Goal: Download file/media

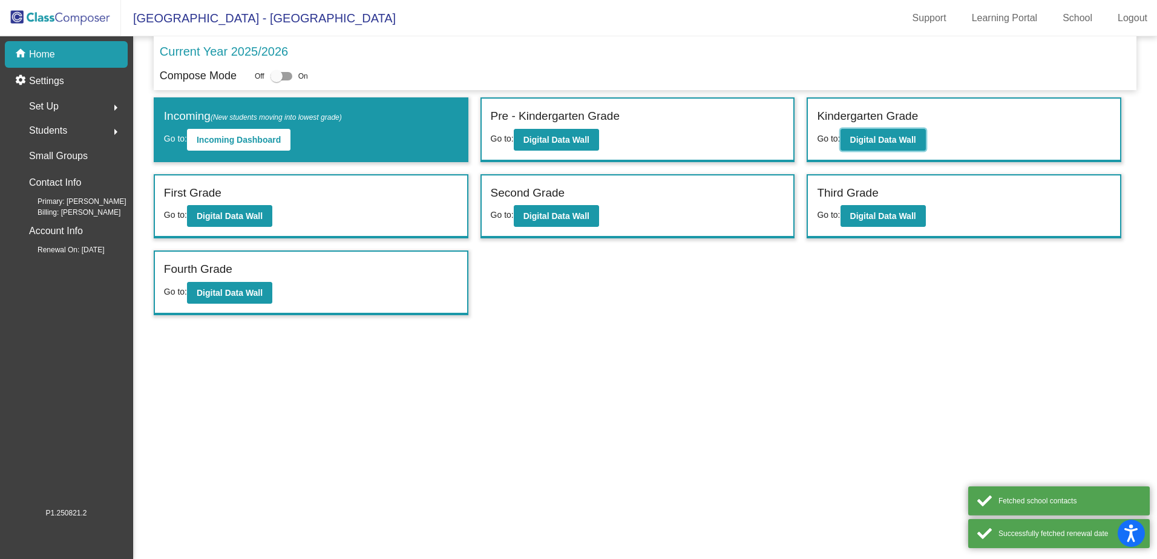
drag, startPoint x: 878, startPoint y: 141, endPoint x: 837, endPoint y: 186, distance: 61.2
click at [838, 186] on div "Incoming (New students moving into lowest grade) Go to: Incoming Dashboard Pre …" at bounding box center [645, 206] width 982 height 218
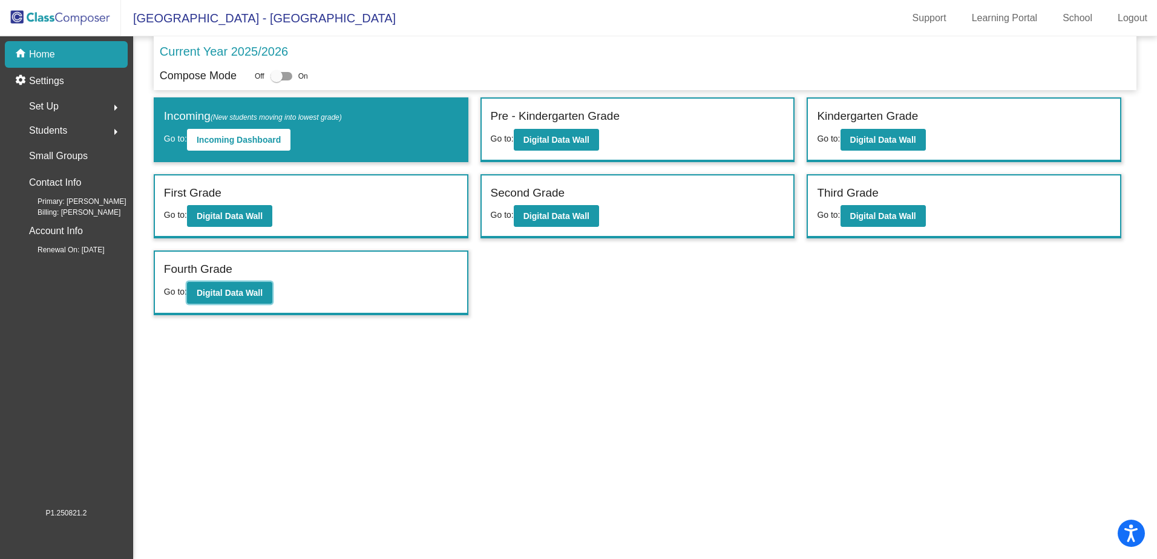
click at [247, 291] on b "Digital Data Wall" at bounding box center [230, 293] width 66 height 10
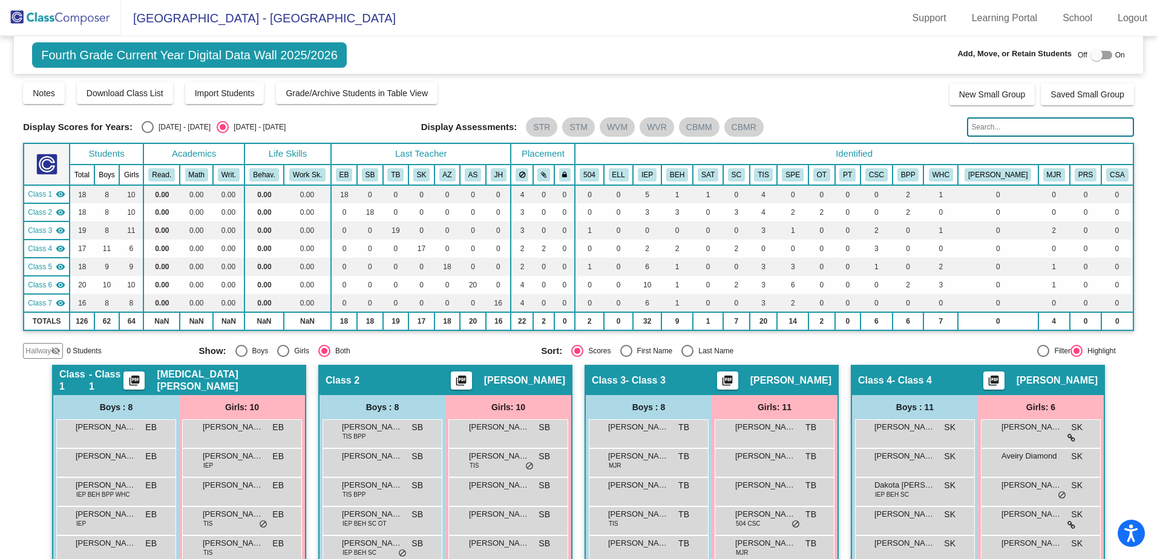
click at [72, 13] on img at bounding box center [60, 18] width 121 height 36
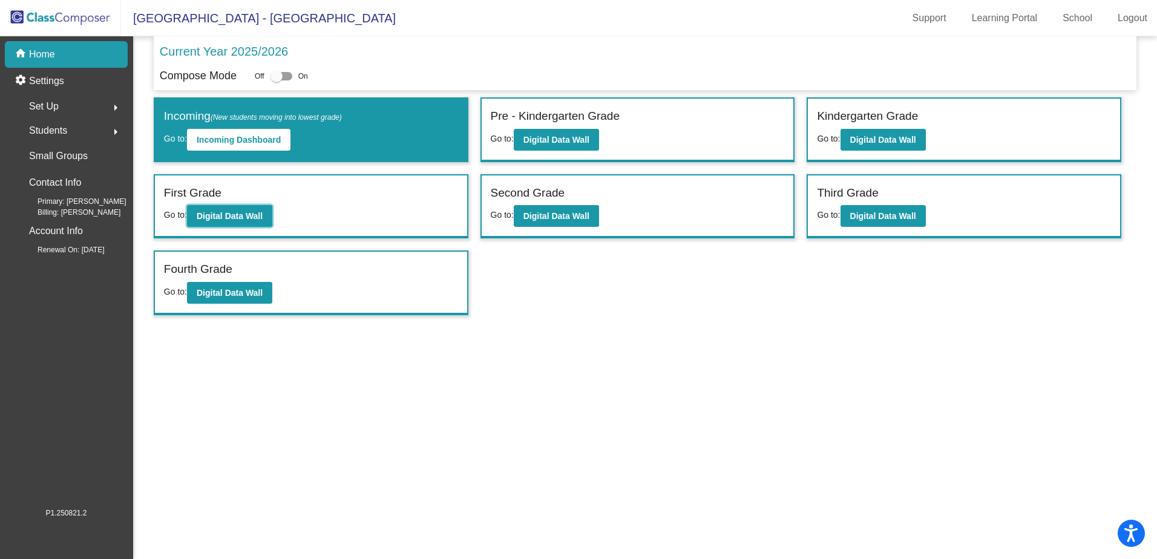
click at [243, 217] on b "Digital Data Wall" at bounding box center [230, 216] width 66 height 10
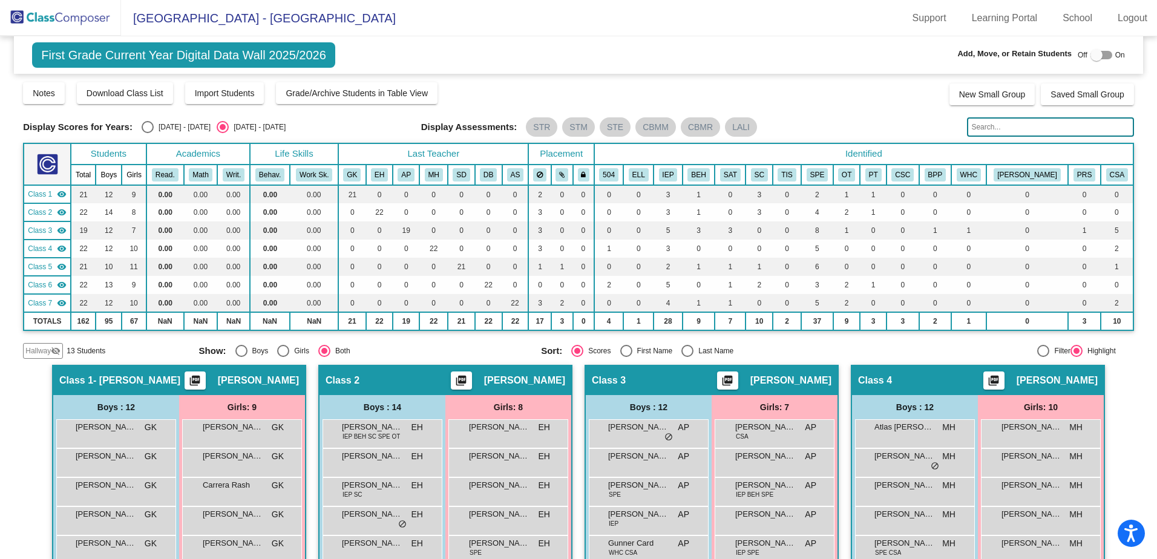
click at [128, 98] on span "Download Class List" at bounding box center [125, 93] width 77 height 10
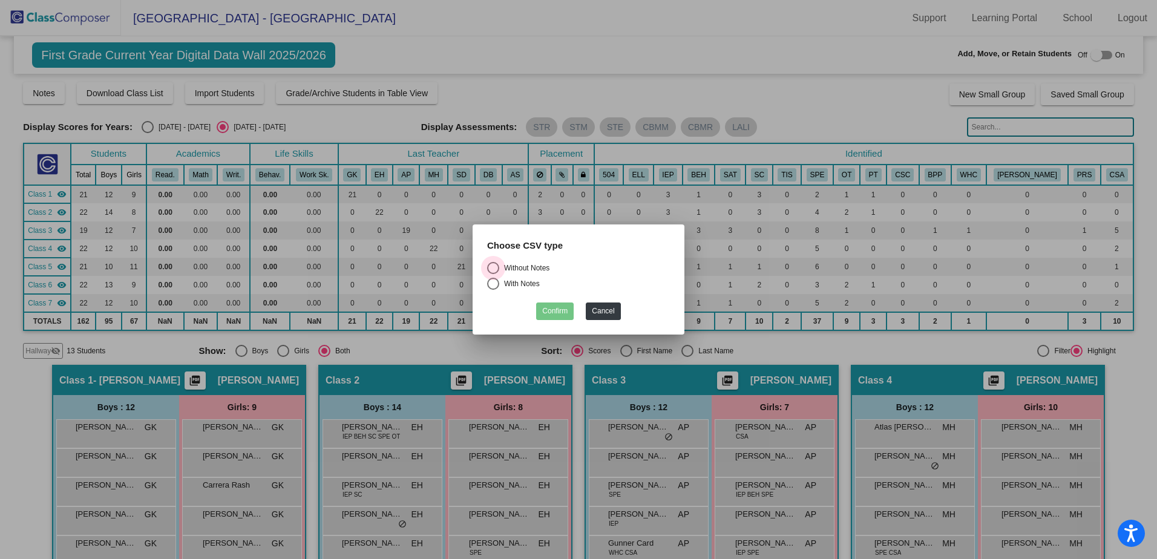
click at [529, 271] on div "Without Notes" at bounding box center [524, 268] width 50 height 11
click at [493, 274] on input "Without Notes" at bounding box center [492, 274] width 1 height 1
radio input "true"
click at [555, 308] on button "Confirm" at bounding box center [555, 311] width 38 height 18
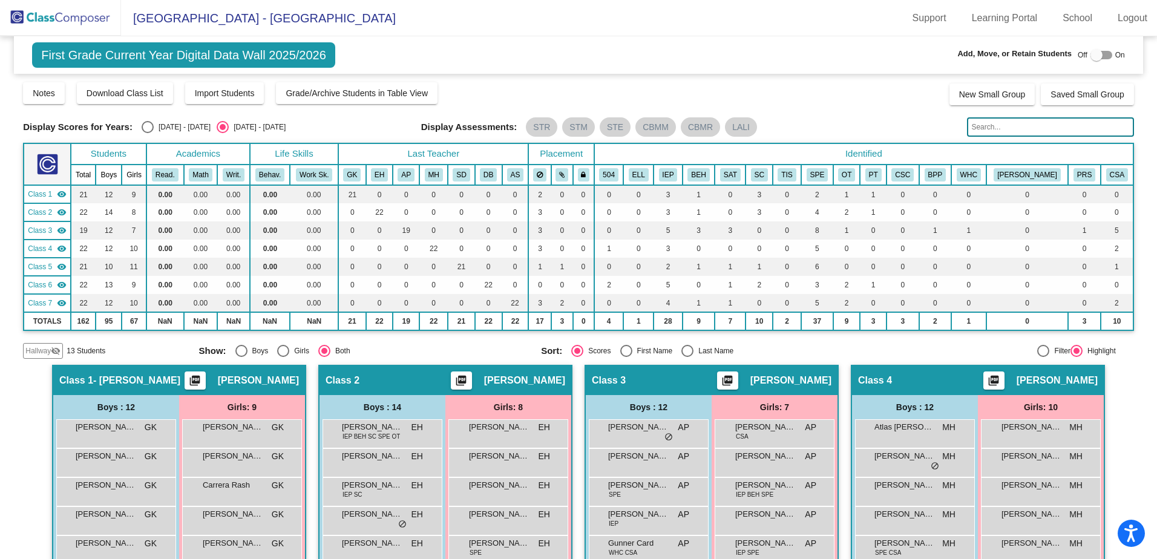
click at [572, 55] on div "First Grade Current Year Digital Data Wall 2025/2026 Add, Move, or Retain Stude…" at bounding box center [578, 55] width 1129 height 38
click at [146, 129] on div "Select an option" at bounding box center [148, 127] width 12 height 12
click at [147, 133] on input "[DATE] - [DATE]" at bounding box center [147, 133] width 1 height 1
radio input "true"
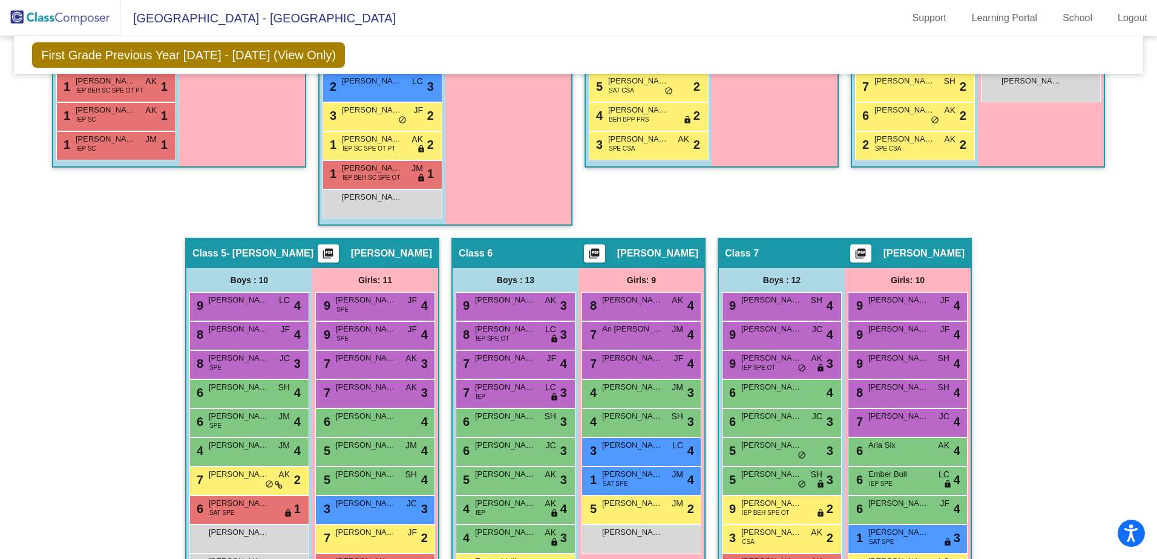
scroll to position [735, 0]
